Goal: Information Seeking & Learning: Learn about a topic

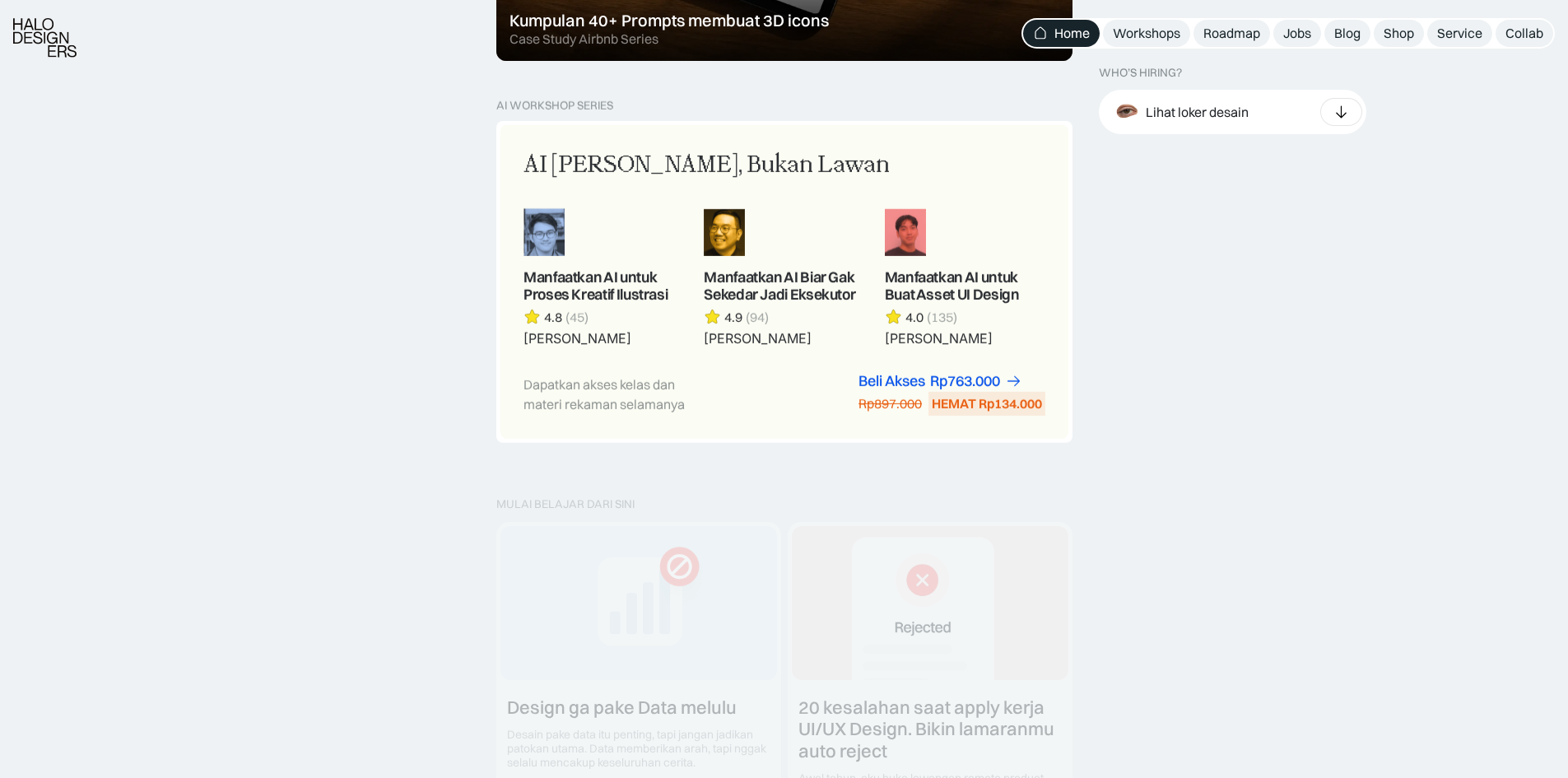
scroll to position [1399, 0]
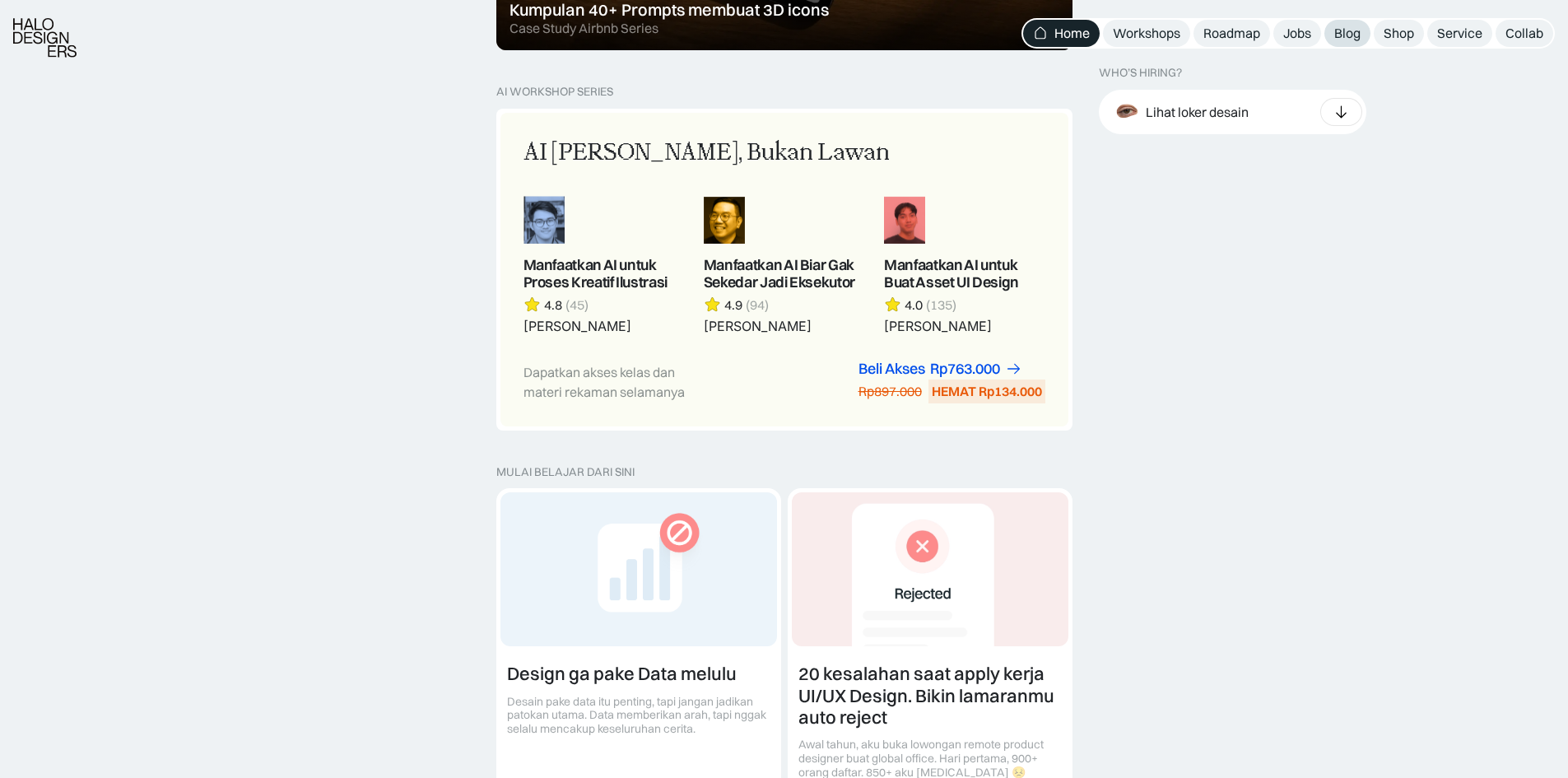
click at [1351, 40] on div "Blog" at bounding box center [1348, 33] width 27 height 17
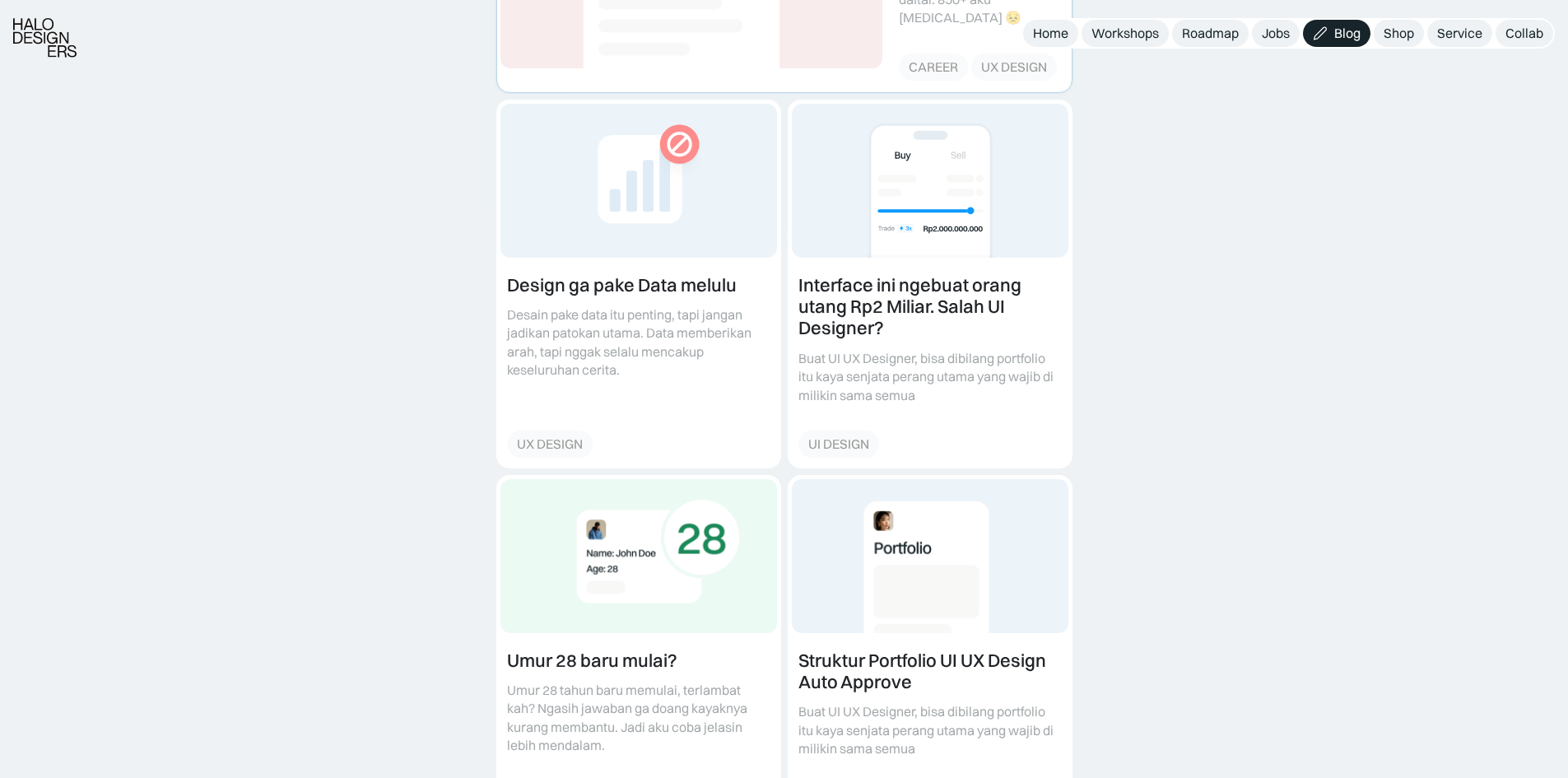
scroll to position [741, 0]
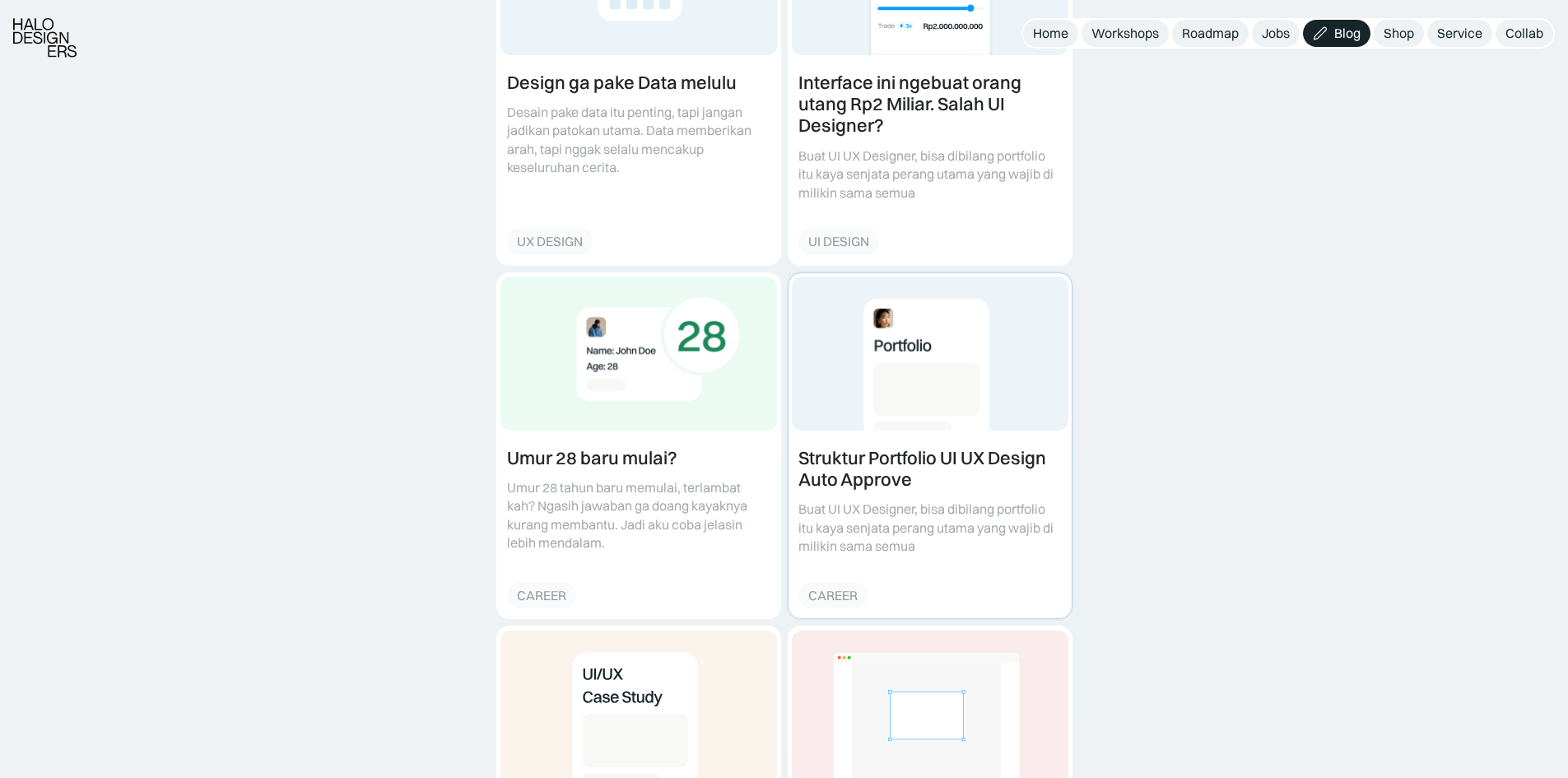
click at [826, 435] on link at bounding box center [930, 445] width 283 height 345
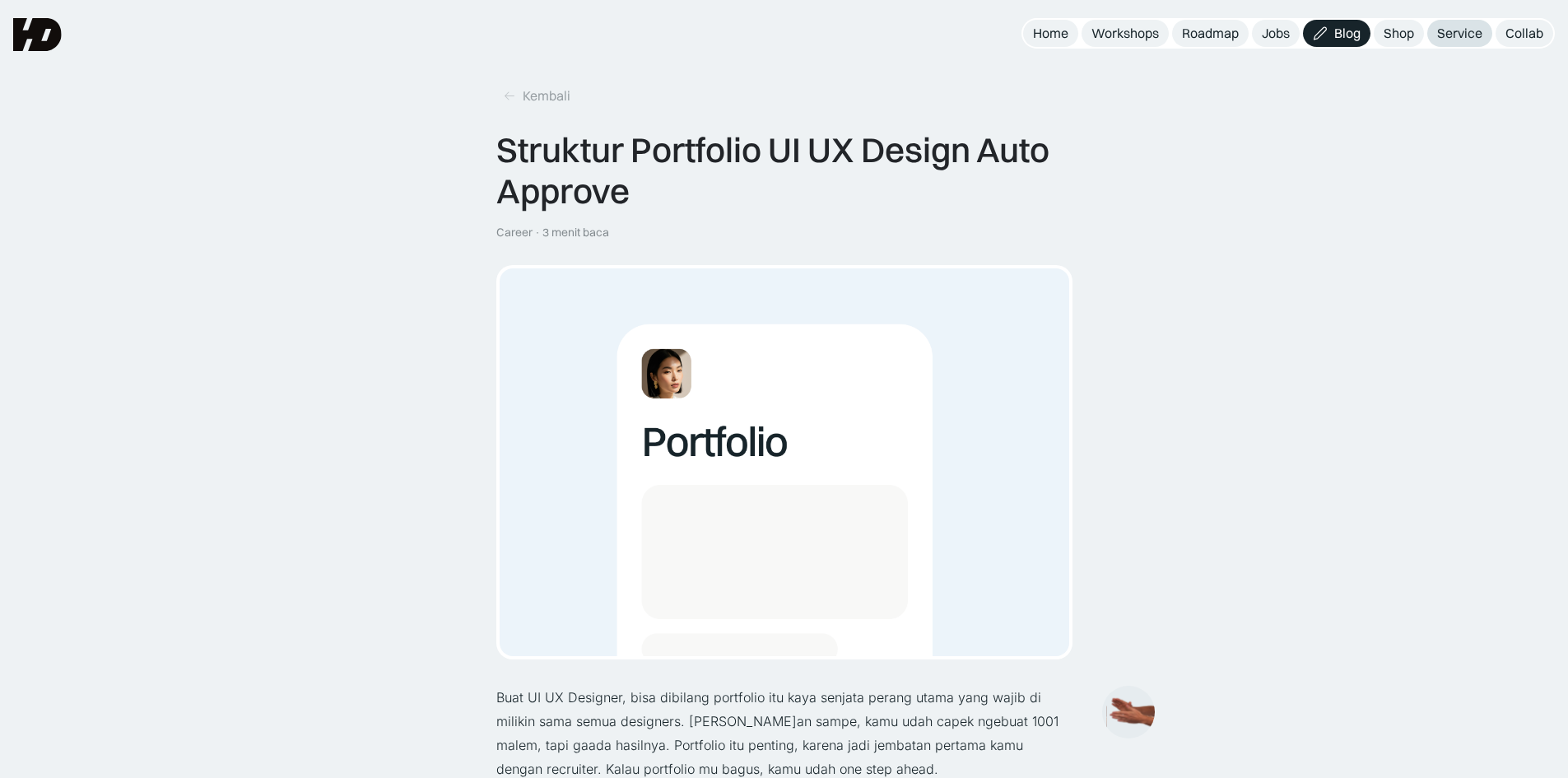
click at [1456, 41] on div "Service" at bounding box center [1459, 33] width 46 height 17
click at [1048, 37] on div "Home" at bounding box center [1051, 33] width 36 height 17
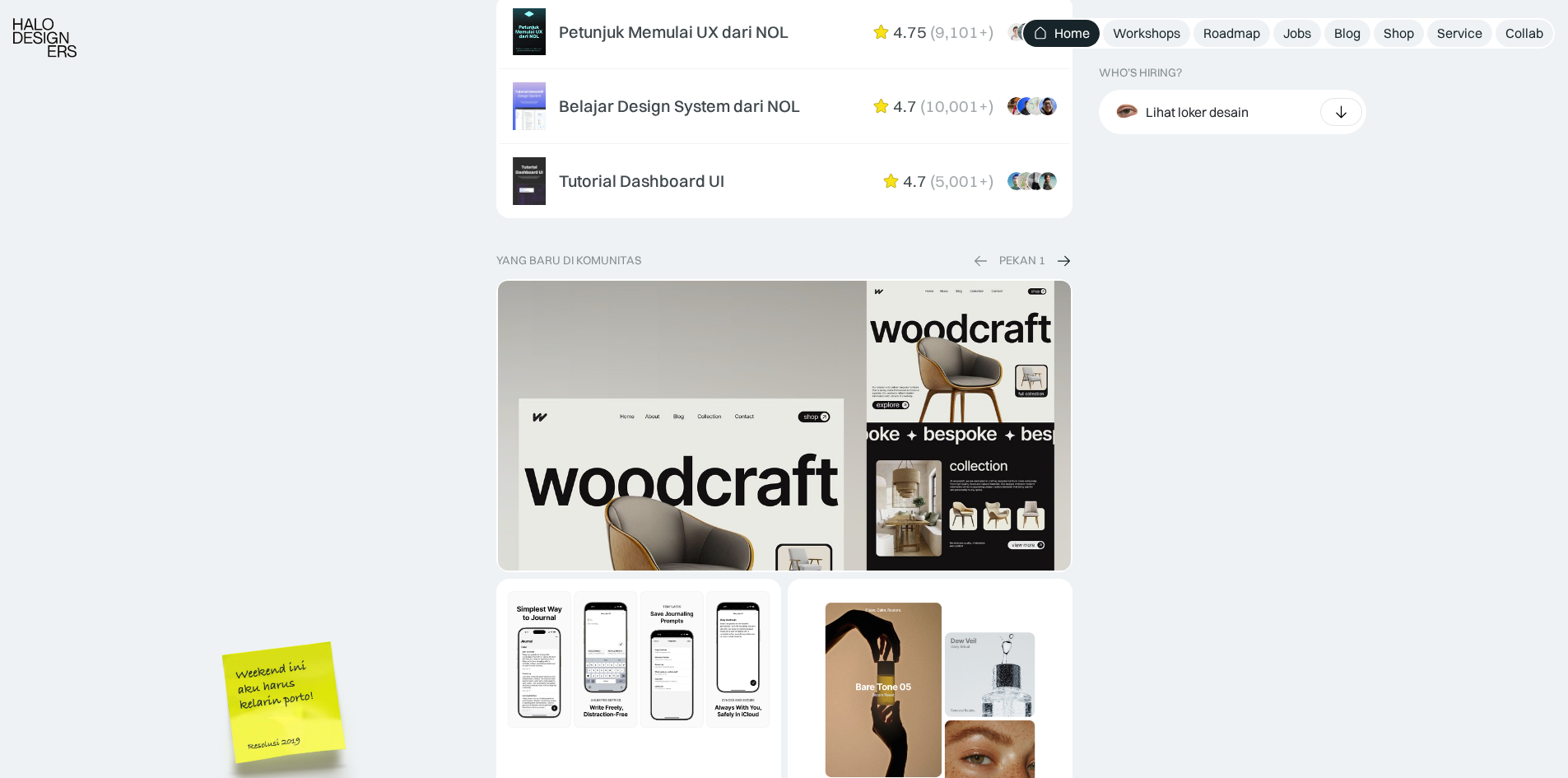
scroll to position [2716, 0]
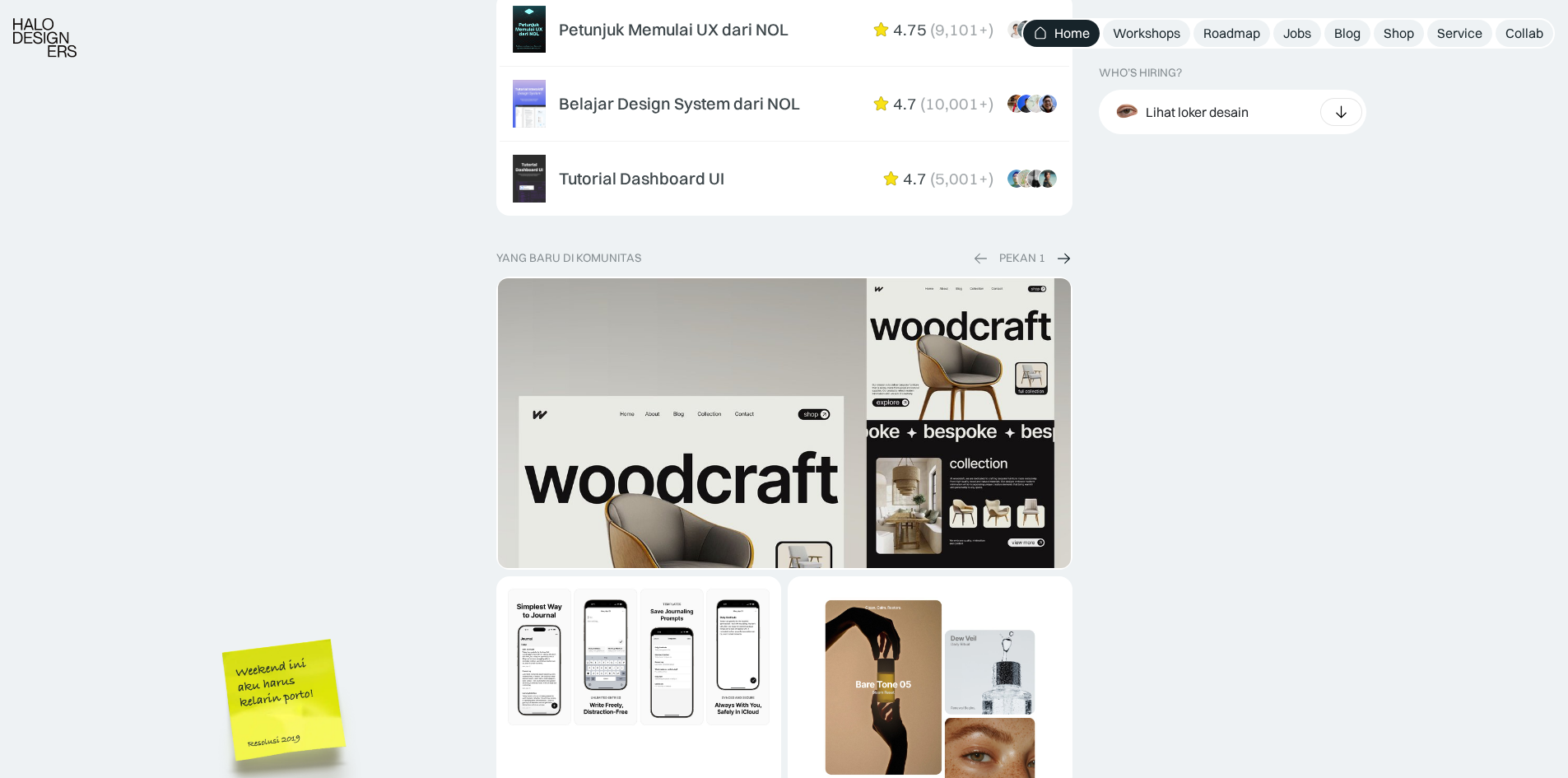
click at [998, 368] on img "1 of 2" at bounding box center [784, 593] width 573 height 630
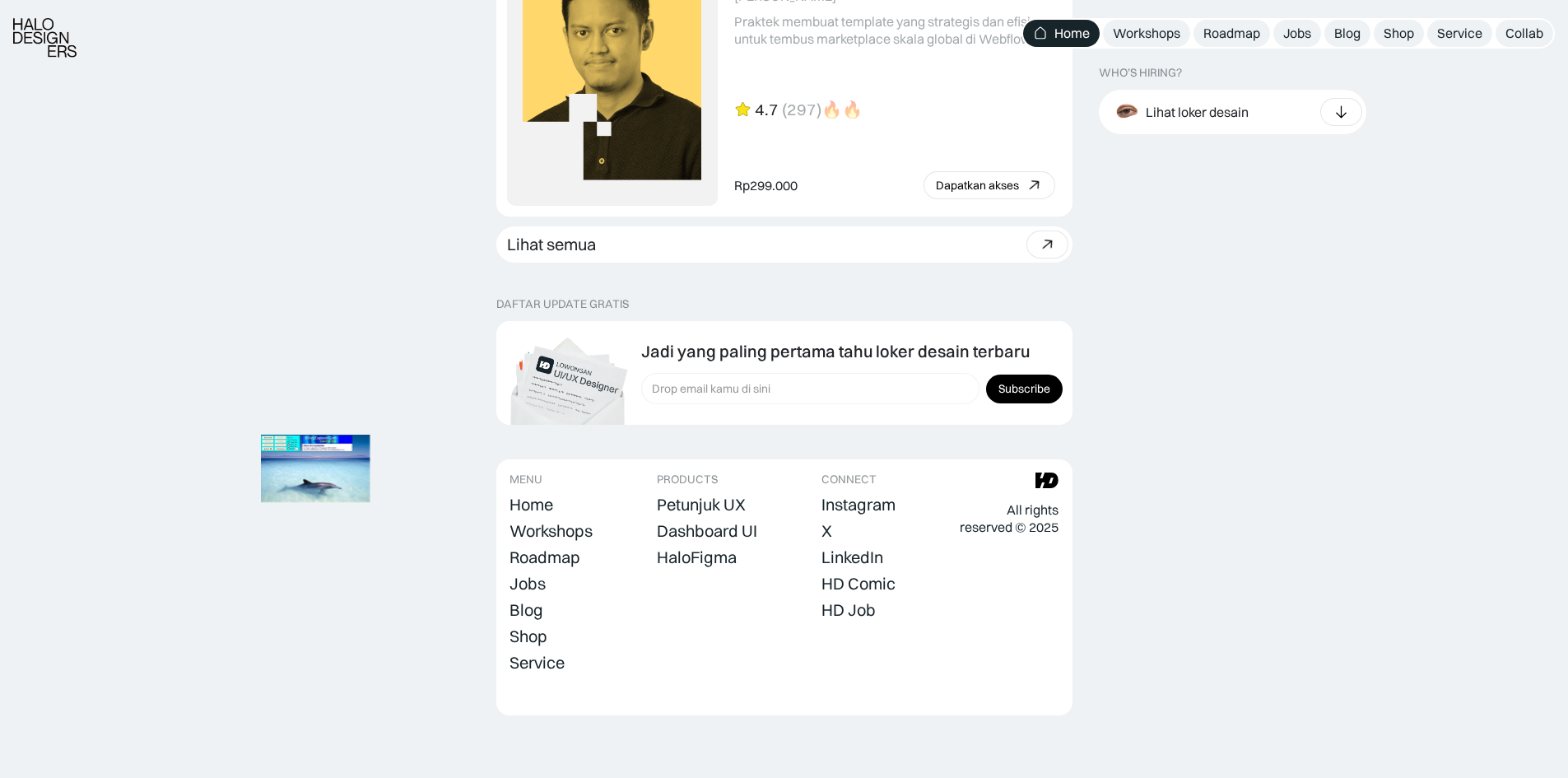
scroll to position [4554, 0]
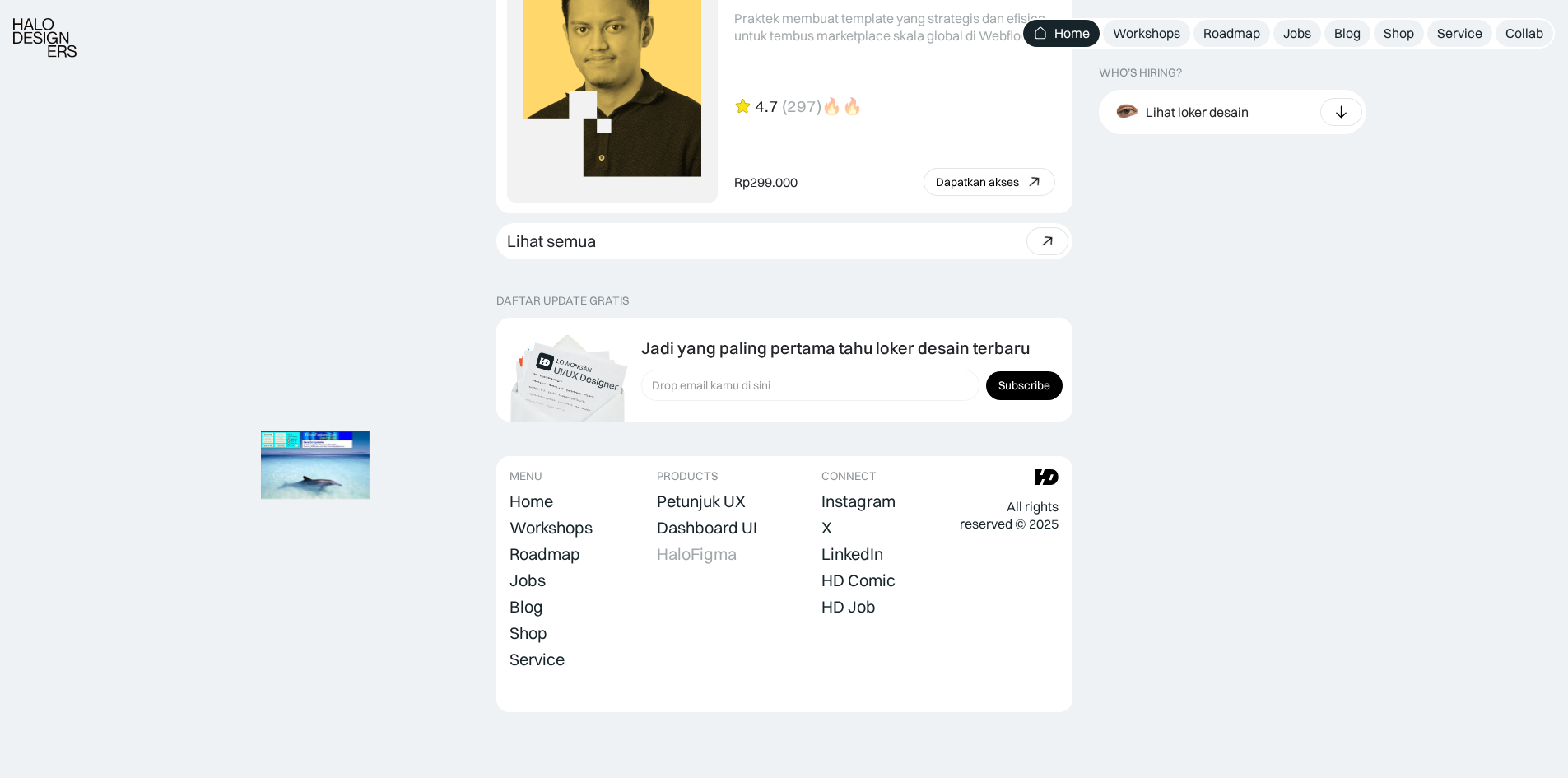
click at [719, 559] on div "HaloFigma" at bounding box center [696, 554] width 79 height 20
click at [855, 244] on link "Lihat semua Beli bundle Hemat Rp706.001 Rp5,206,000 Rp4.499.999 Beli paket" at bounding box center [784, 241] width 577 height 37
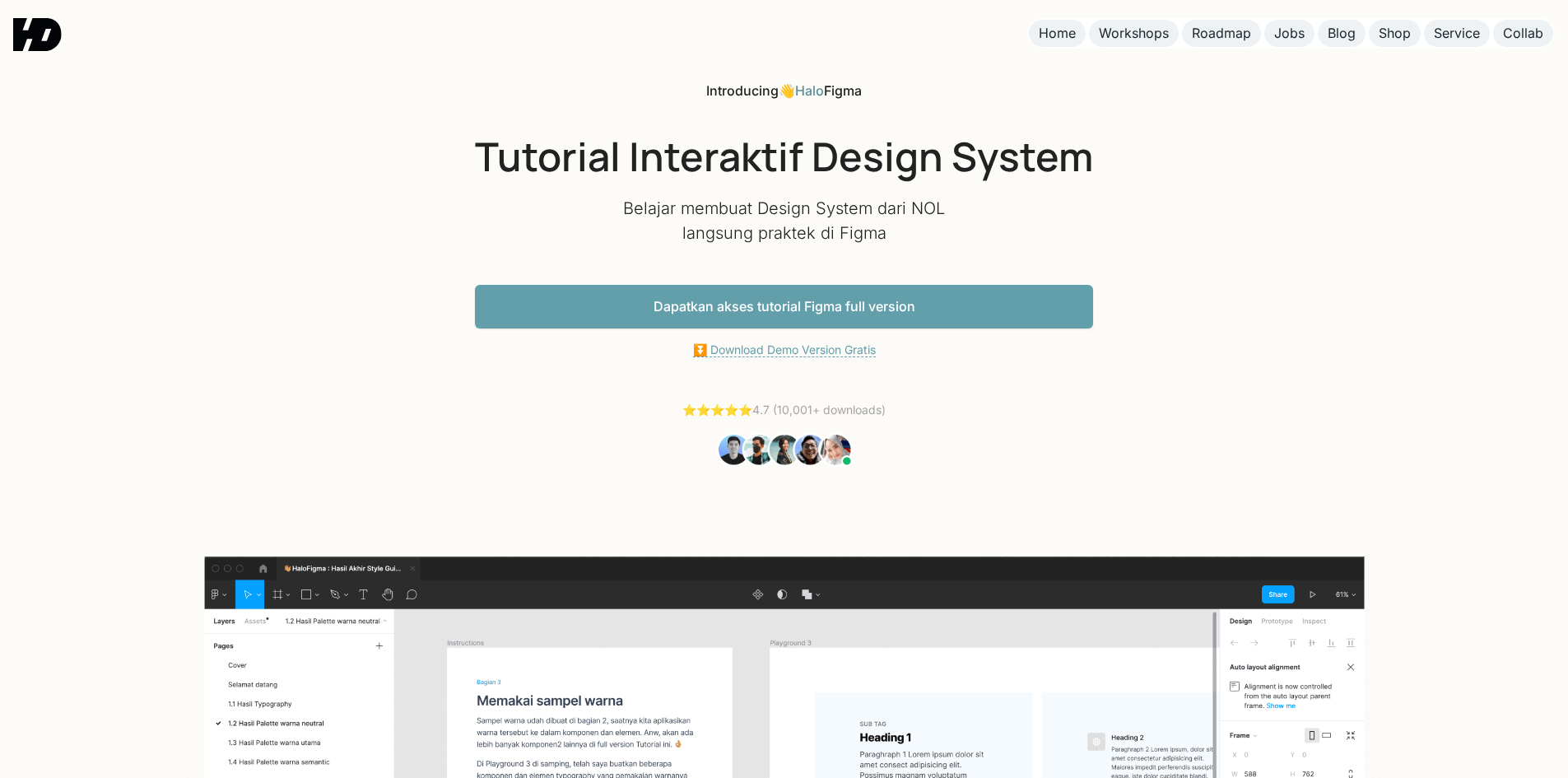
click at [777, 354] on link "⏬ Download Demo Version Gratis" at bounding box center [784, 350] width 183 height 15
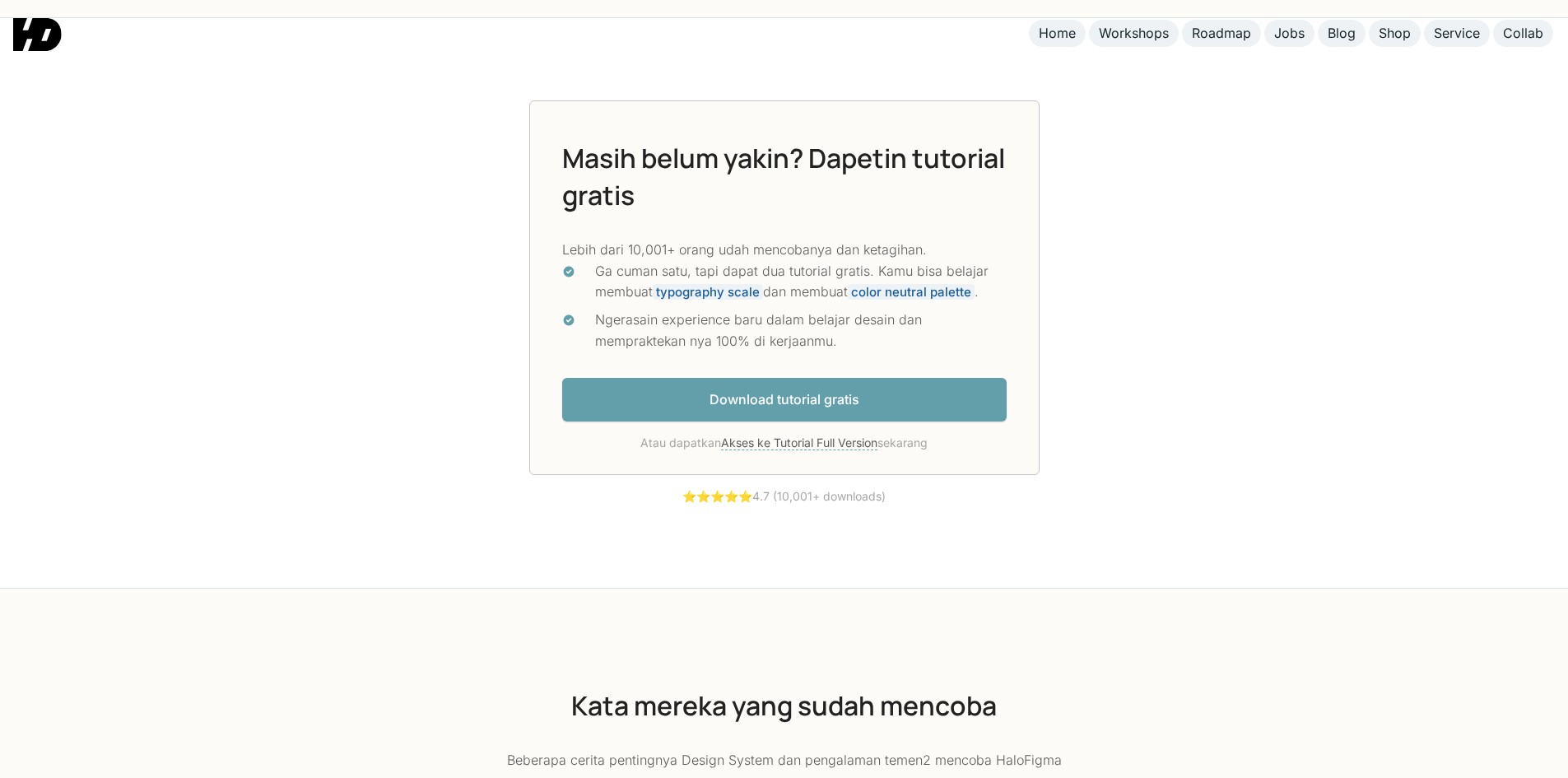
scroll to position [4492, 0]
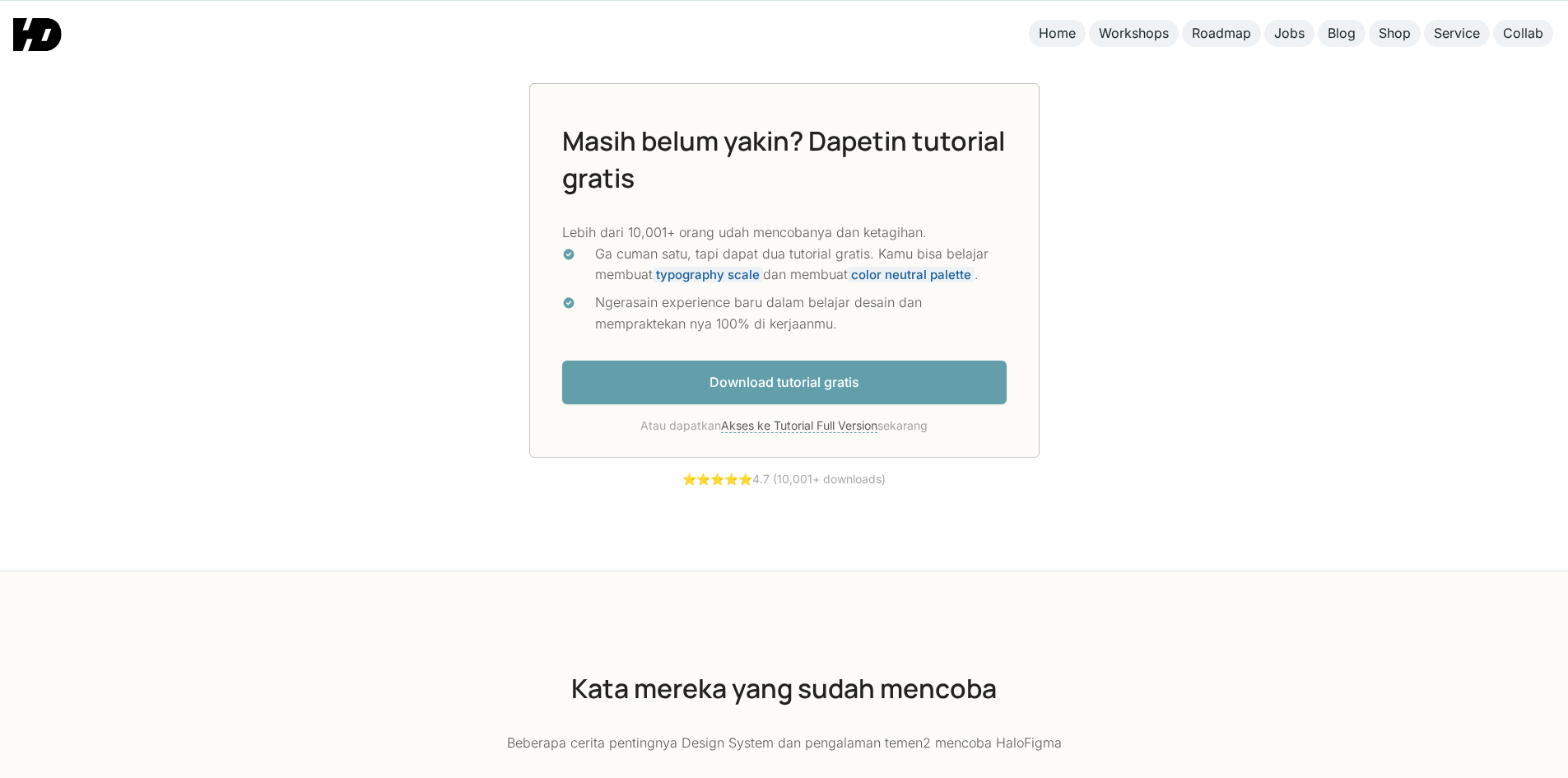
click at [749, 377] on link "Download tutorial gratis" at bounding box center [784, 382] width 444 height 44
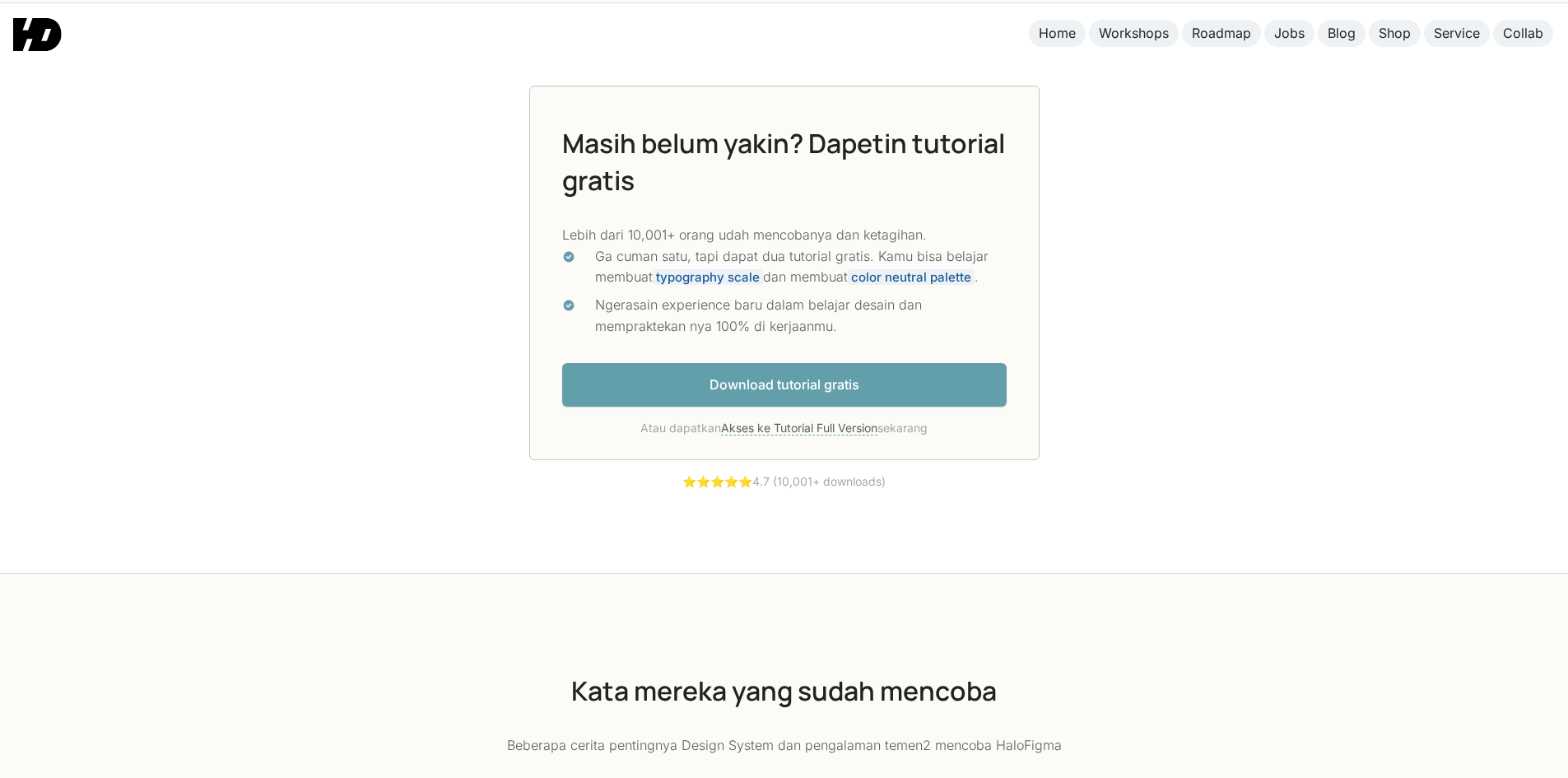
scroll to position [4487, 0]
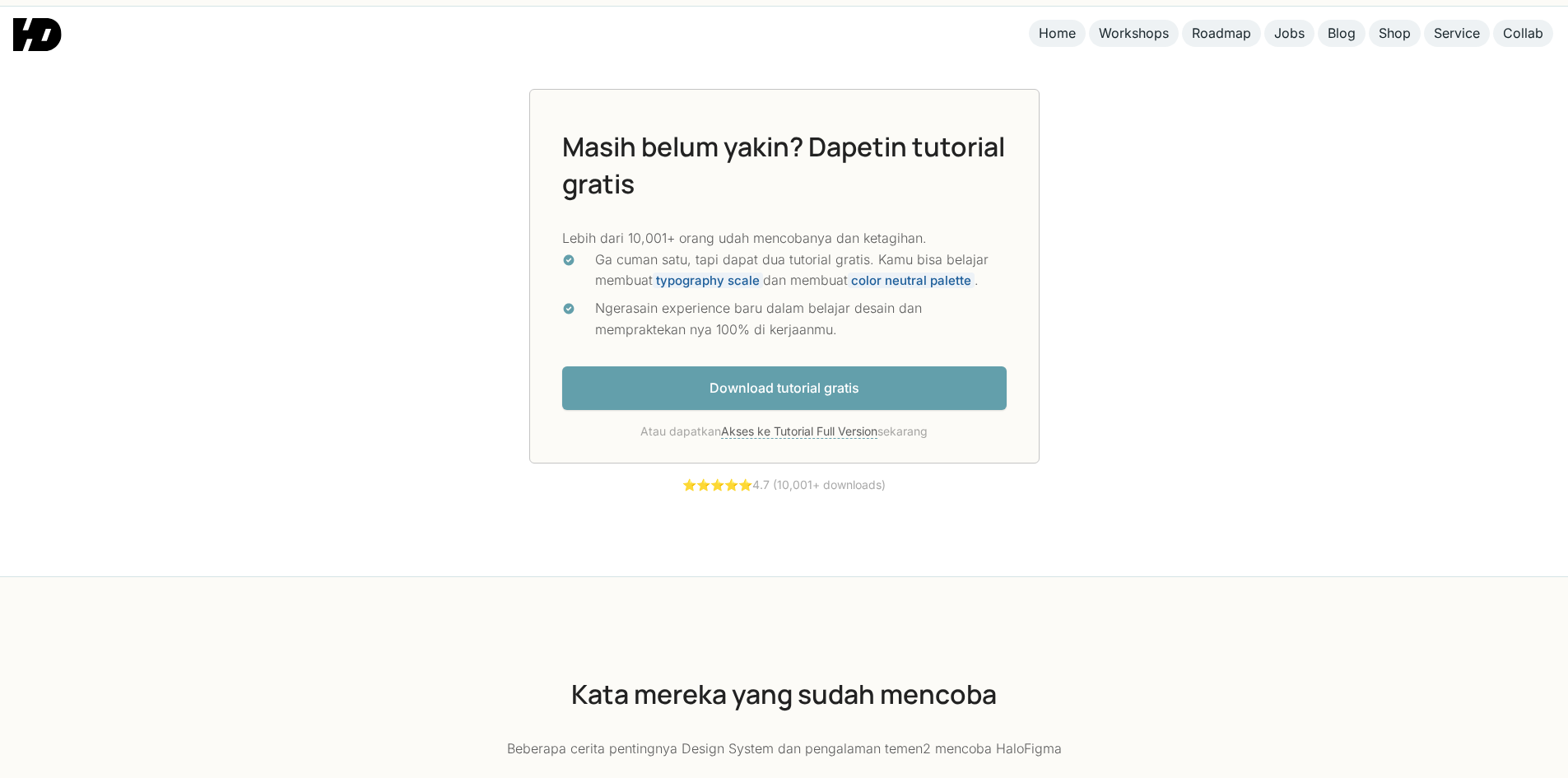
click at [779, 389] on link "Download tutorial gratis" at bounding box center [784, 387] width 444 height 44
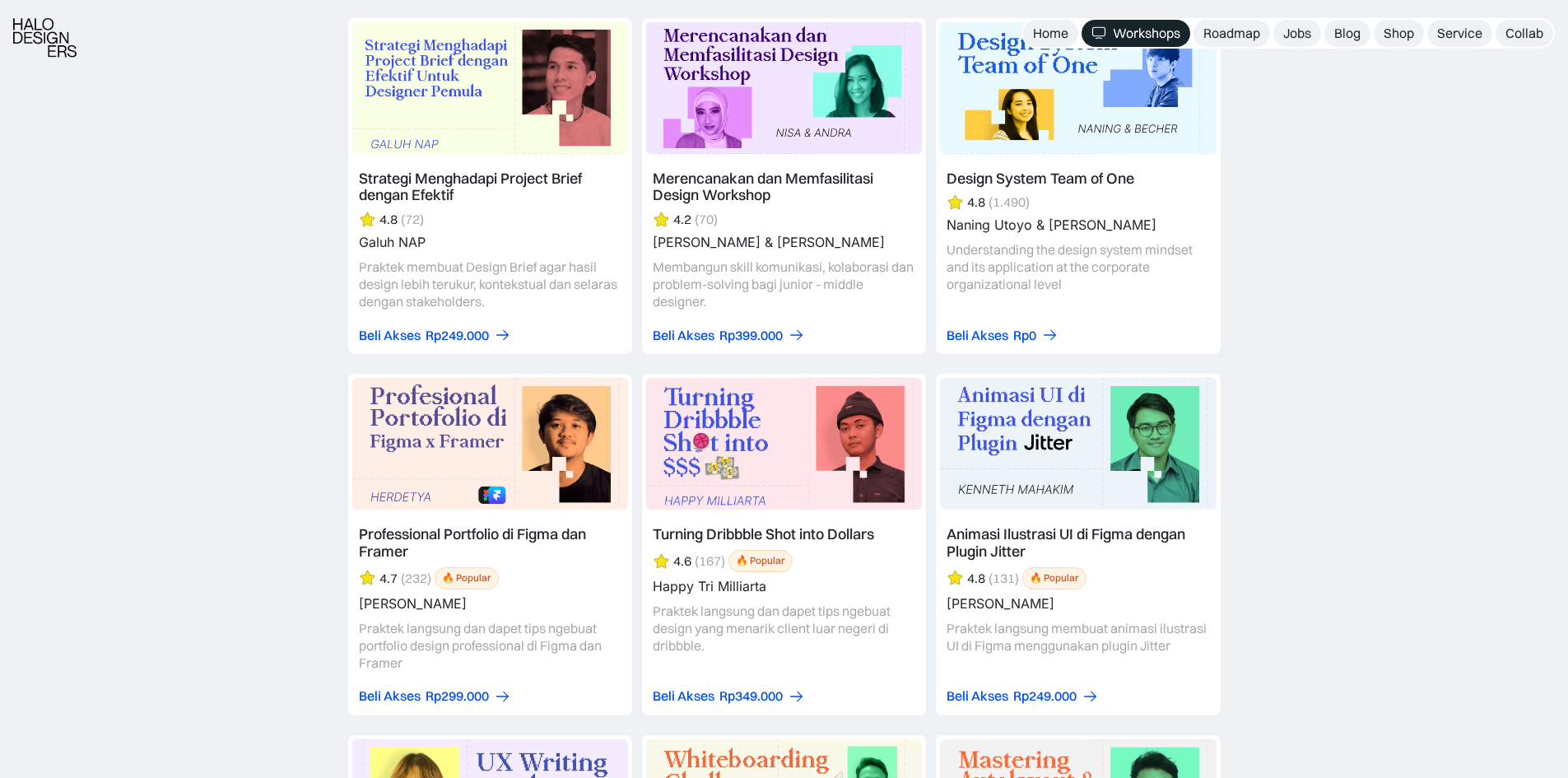
scroll to position [5020, 0]
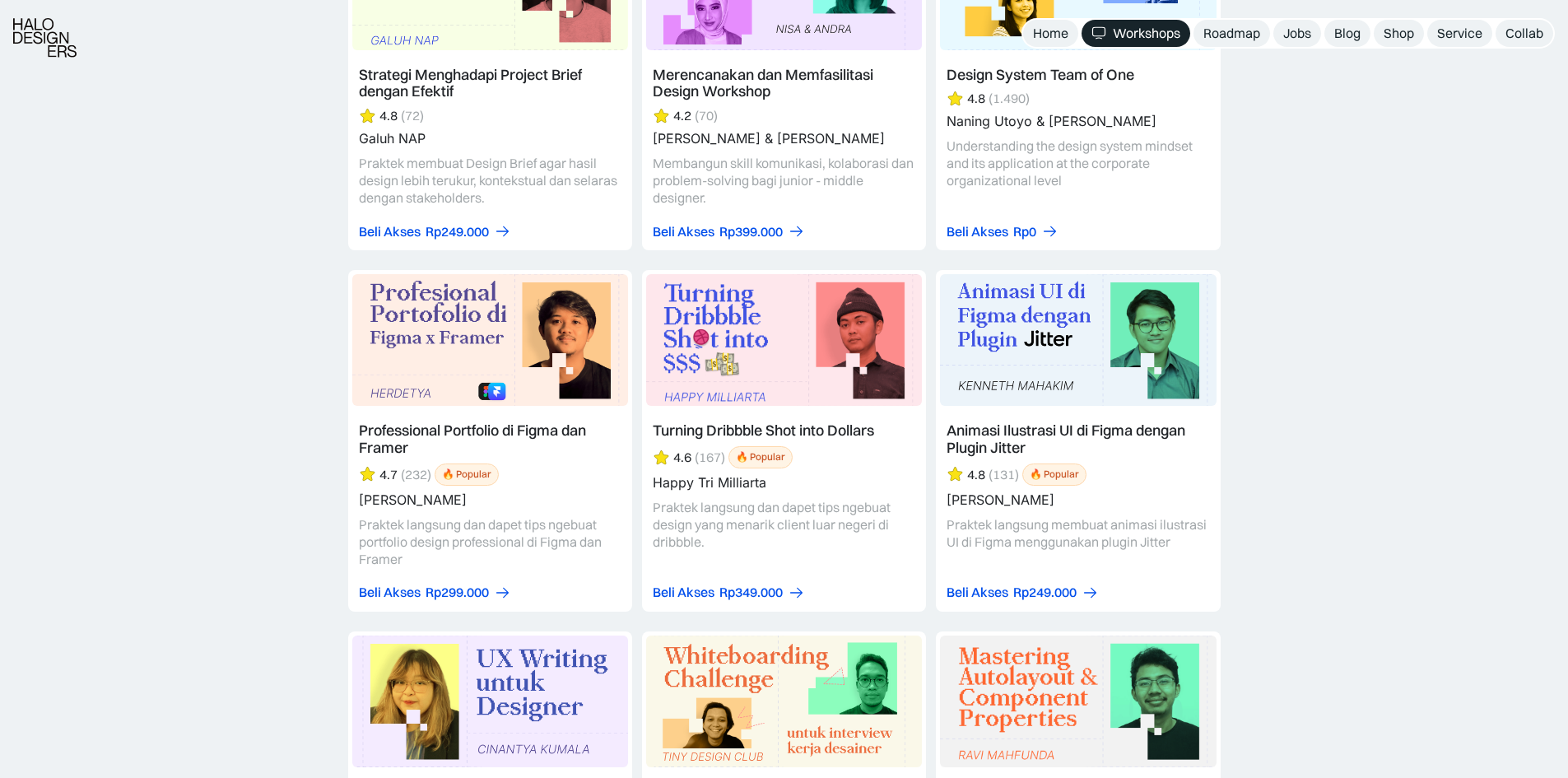
click at [407, 483] on link at bounding box center [490, 441] width 284 height 342
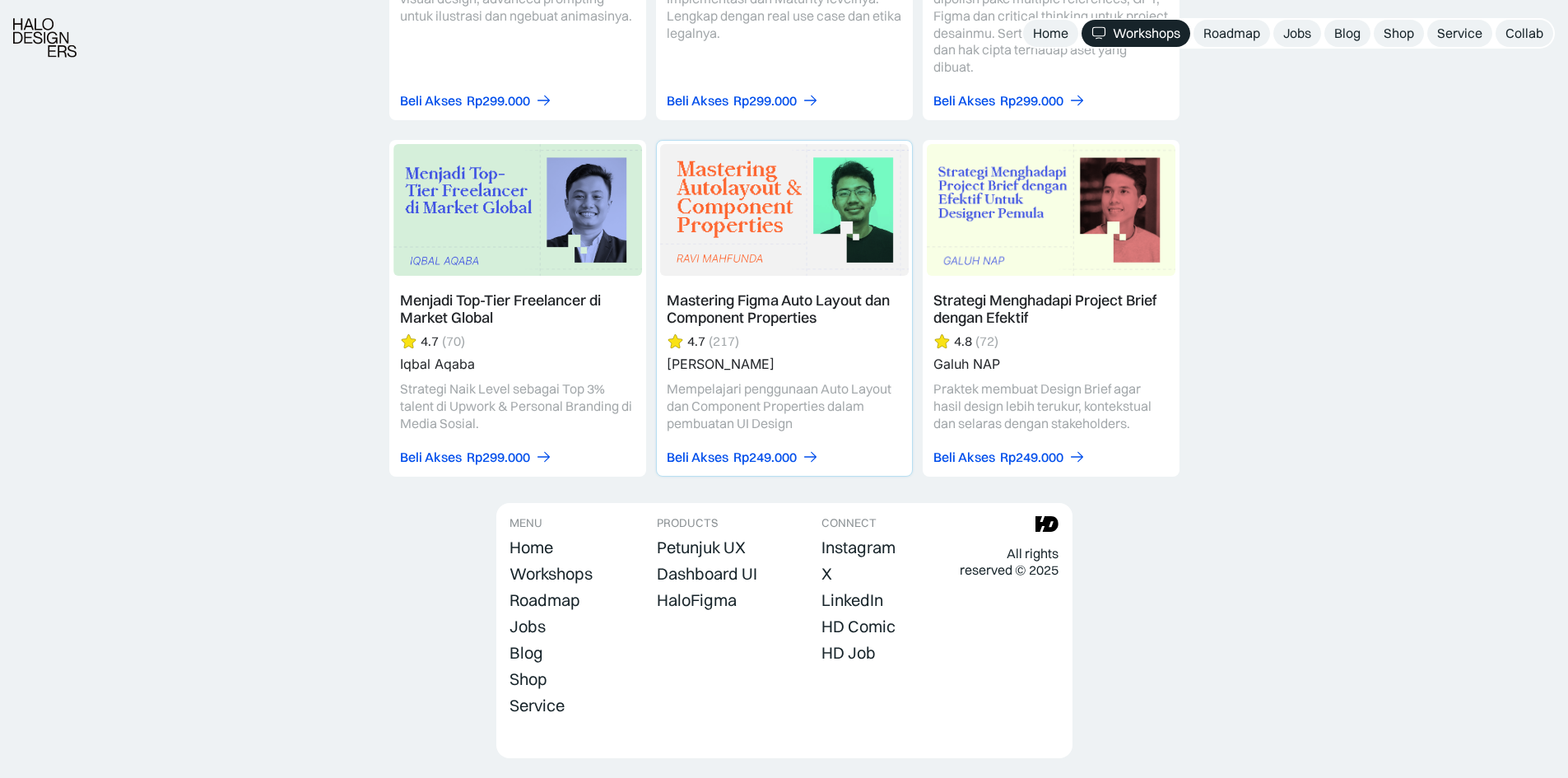
scroll to position [5183, 0]
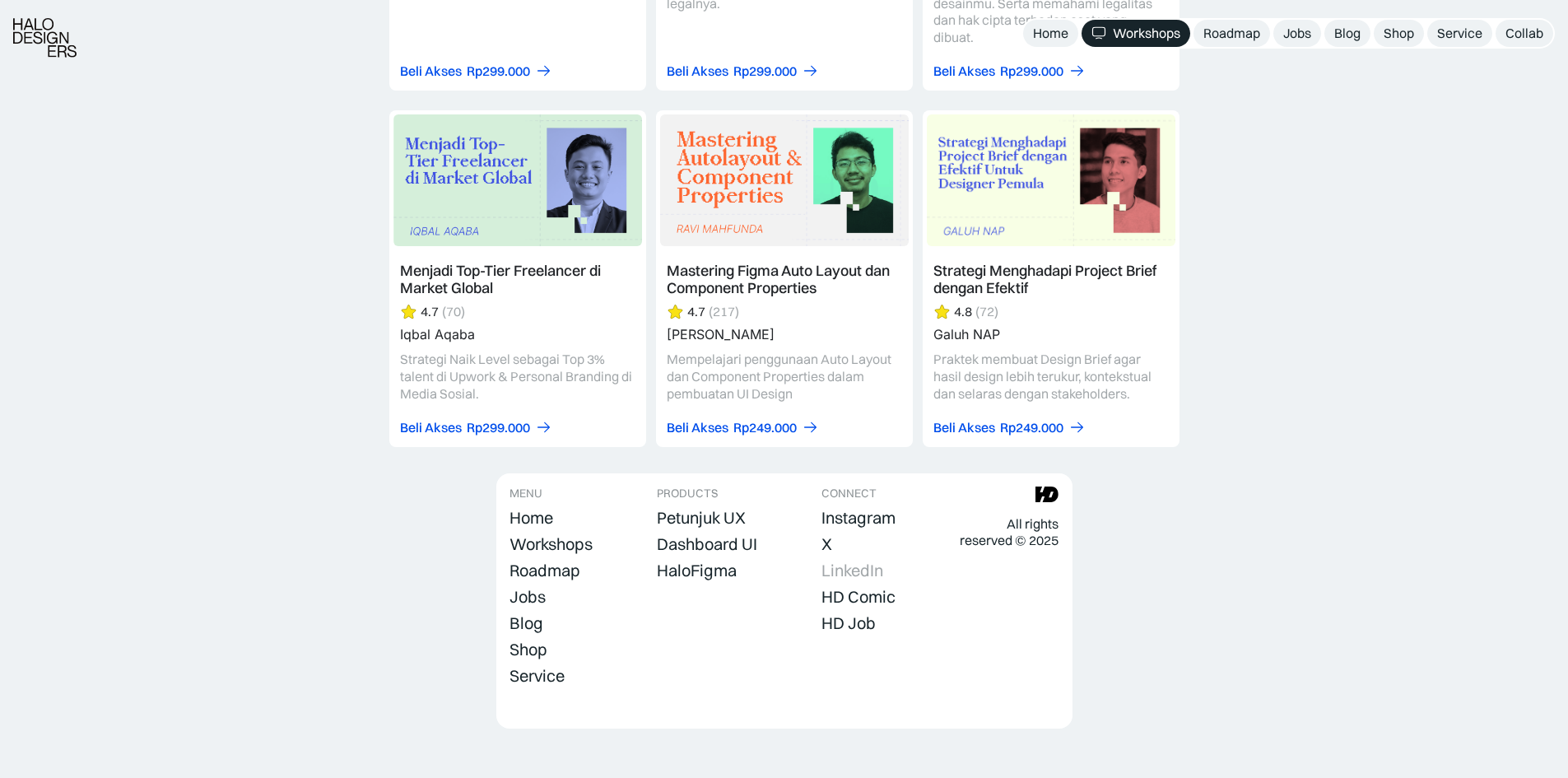
click at [856, 560] on div "LinkedIn" at bounding box center [852, 570] width 62 height 20
click at [68, 48] on img at bounding box center [45, 37] width 63 height 39
